Goal: Task Accomplishment & Management: Use online tool/utility

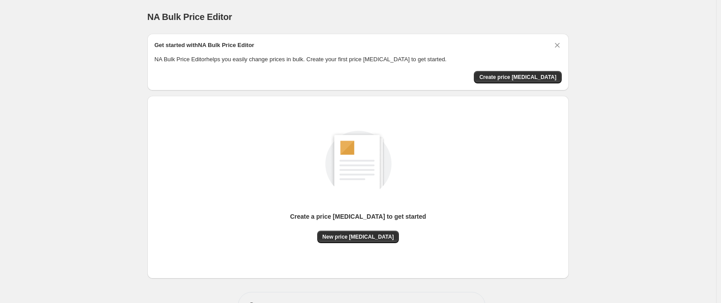
click at [153, 88] on div "Get started with NA Bulk Price Editor NA Bulk Price Editor helps you easily cha…" at bounding box center [357, 62] width 421 height 57
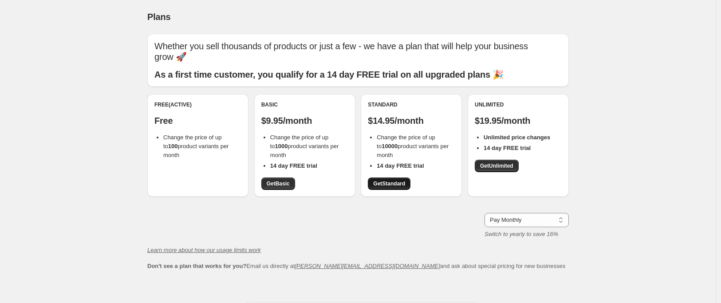
click at [396, 187] on link "Get Standard" at bounding box center [389, 183] width 43 height 12
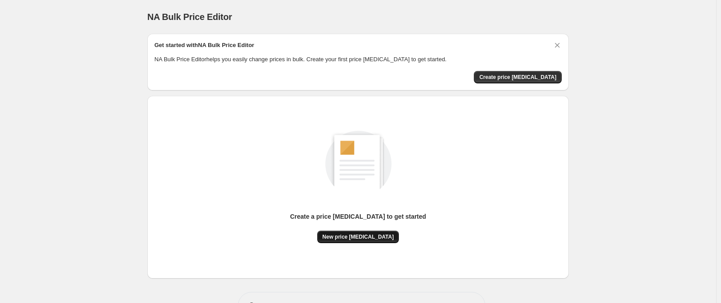
click at [371, 238] on span "New price change job" at bounding box center [357, 236] width 71 height 7
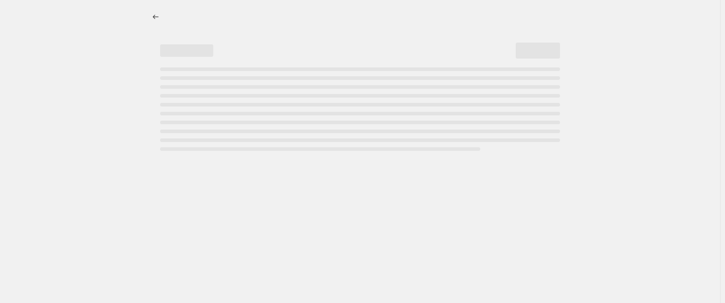
select select "percentage"
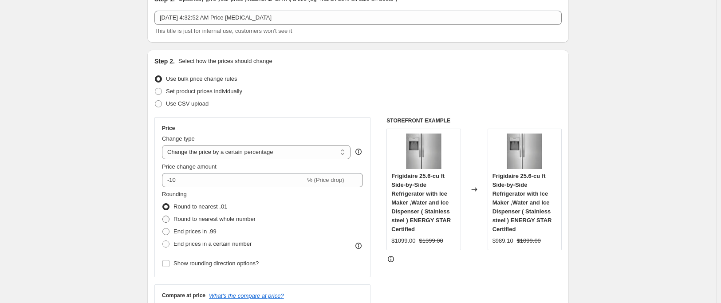
scroll to position [133, 0]
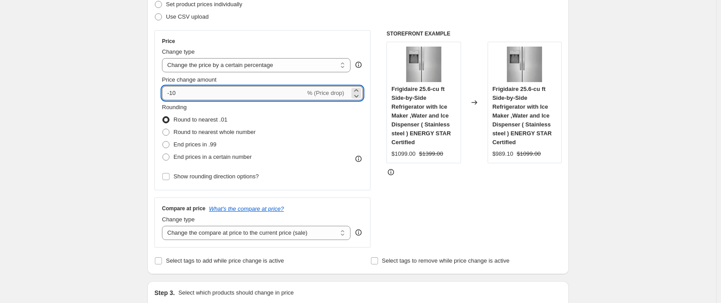
drag, startPoint x: 174, startPoint y: 93, endPoint x: 208, endPoint y: 91, distance: 34.2
click at [208, 91] on input "-10" at bounding box center [233, 93] width 143 height 14
type input "-1"
type input "-60"
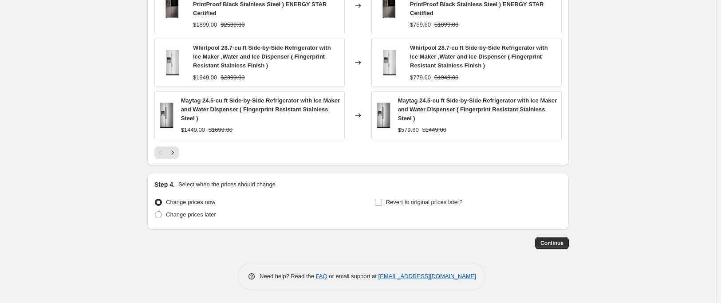
scroll to position [651, 0]
click at [561, 242] on span "Continue" at bounding box center [551, 242] width 23 height 7
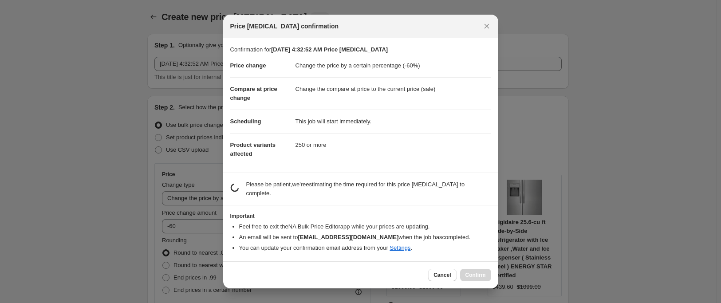
scroll to position [0, 0]
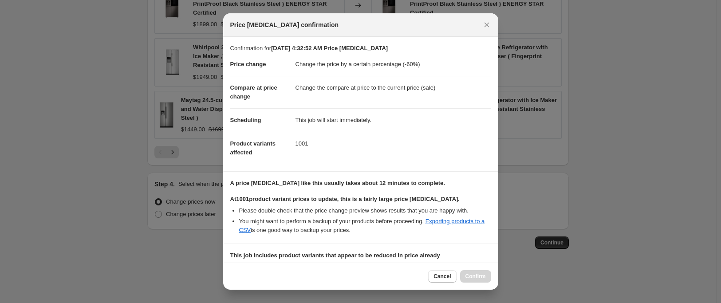
click at [349, 241] on section "A price change job like this usually takes about 12 minutes to complete. At 100…" at bounding box center [360, 208] width 275 height 72
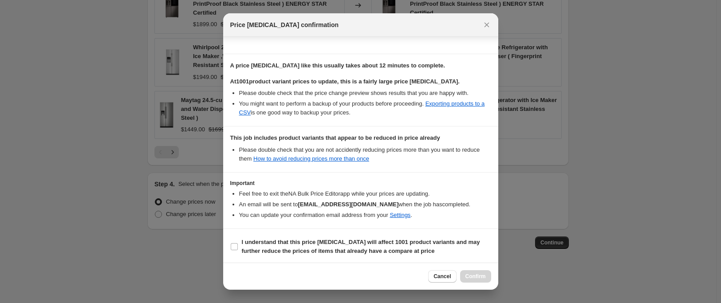
scroll to position [119, 0]
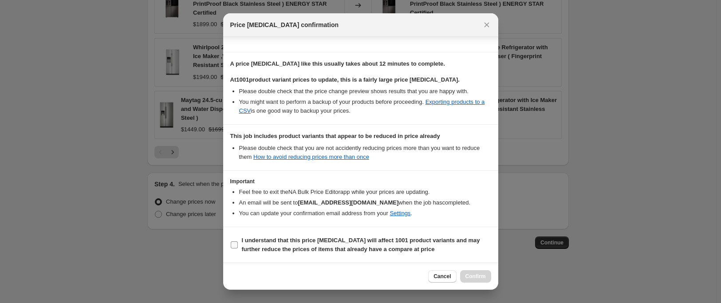
click at [263, 242] on b "I understand that this price change job will affect 1001 product variants and m…" at bounding box center [361, 245] width 238 height 16
click at [238, 242] on input "I understand that this price change job will affect 1001 product variants and m…" at bounding box center [234, 244] width 7 height 7
checkbox input "true"
click at [479, 275] on span "Confirm" at bounding box center [475, 276] width 20 height 7
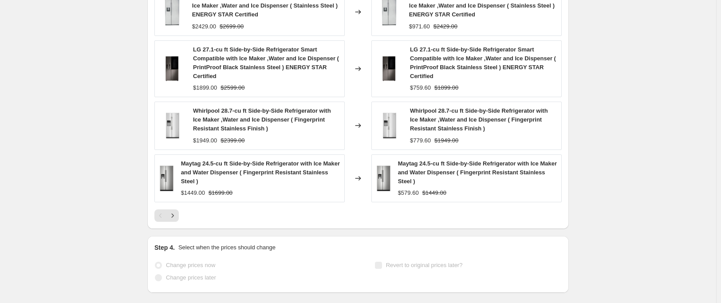
scroll to position [674, 0]
